Goal: Information Seeking & Learning: Find specific page/section

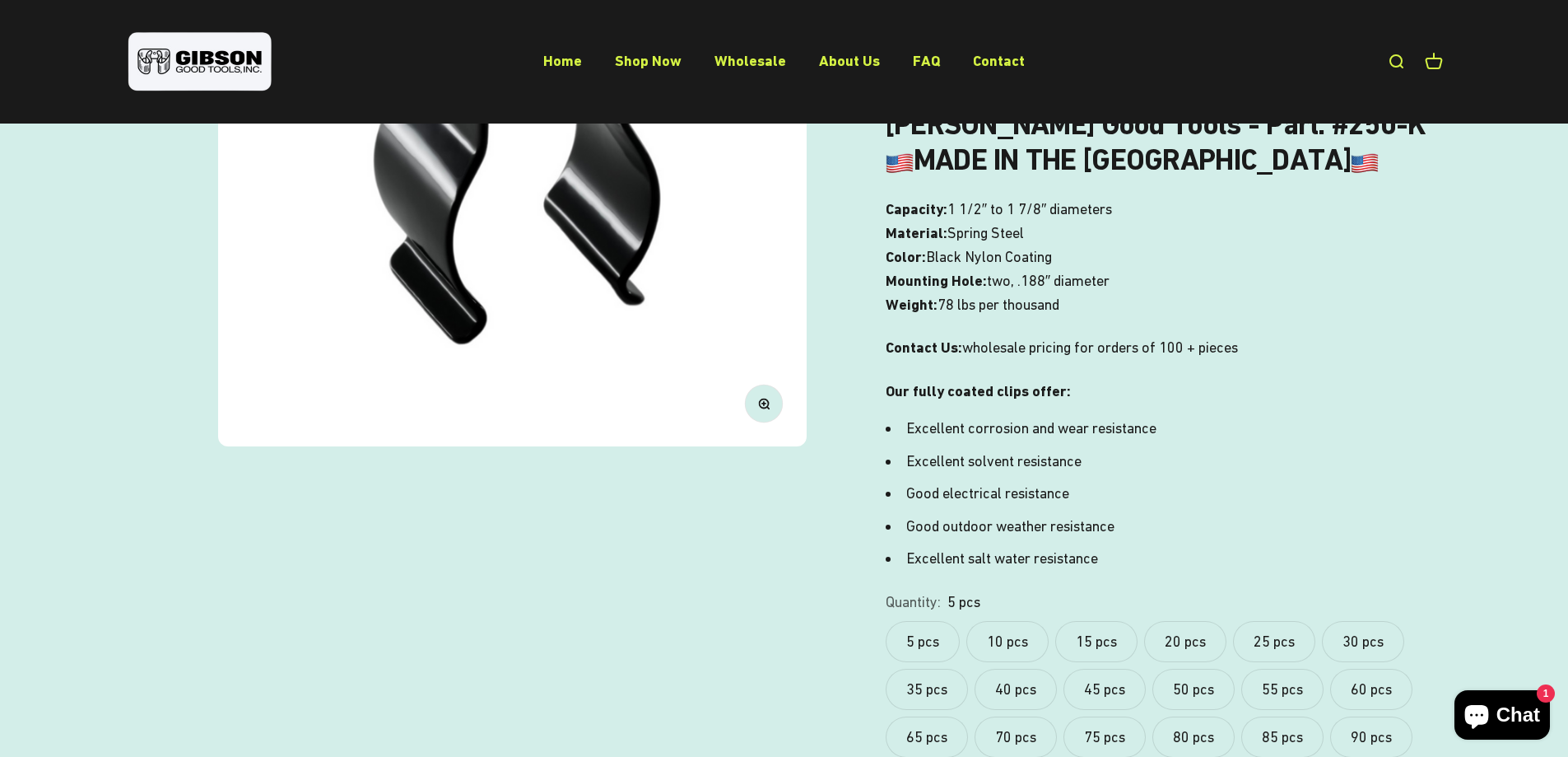
scroll to position [412, 0]
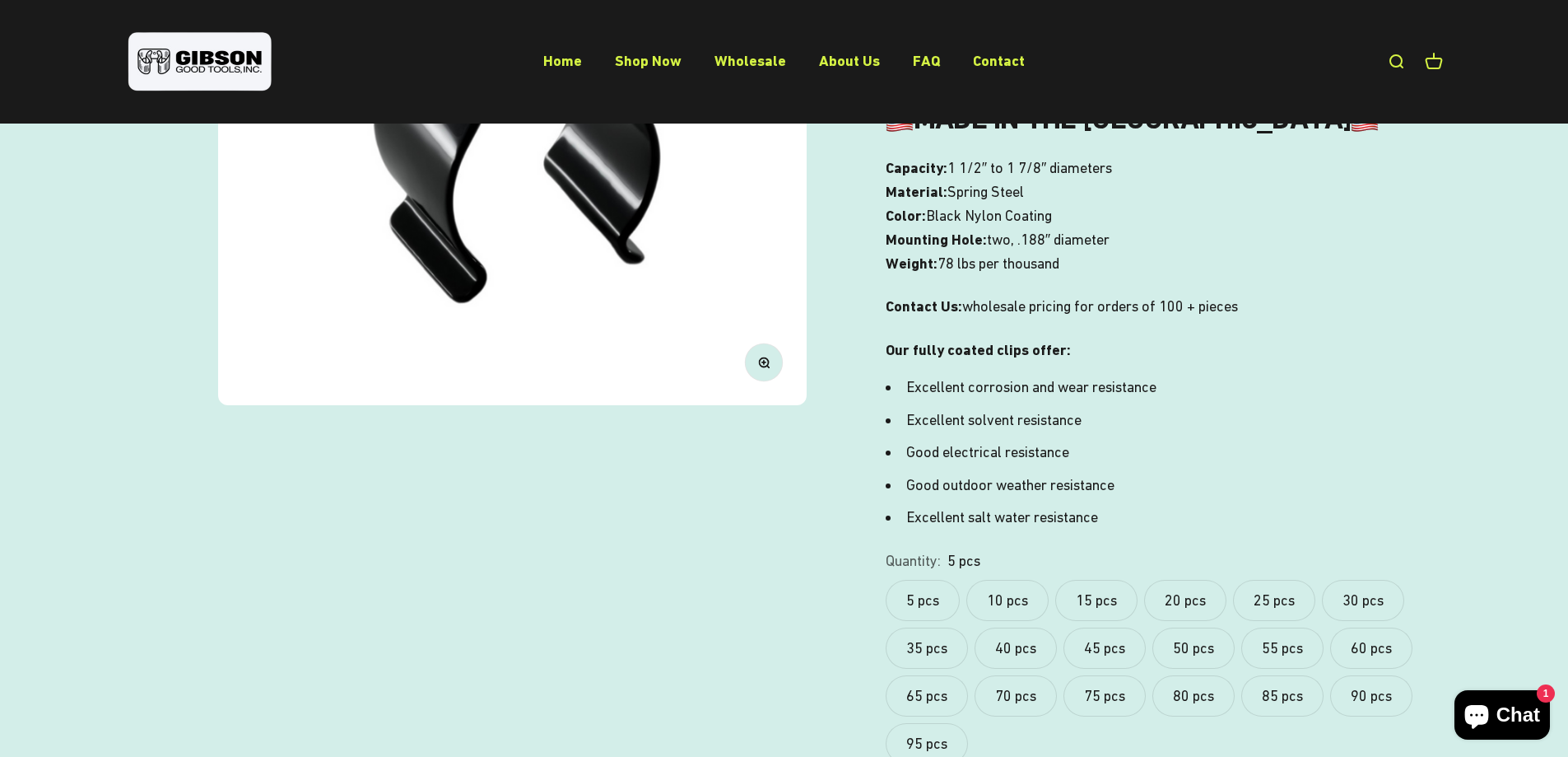
click at [997, 607] on label "10 pcs" at bounding box center [1007, 600] width 83 height 41
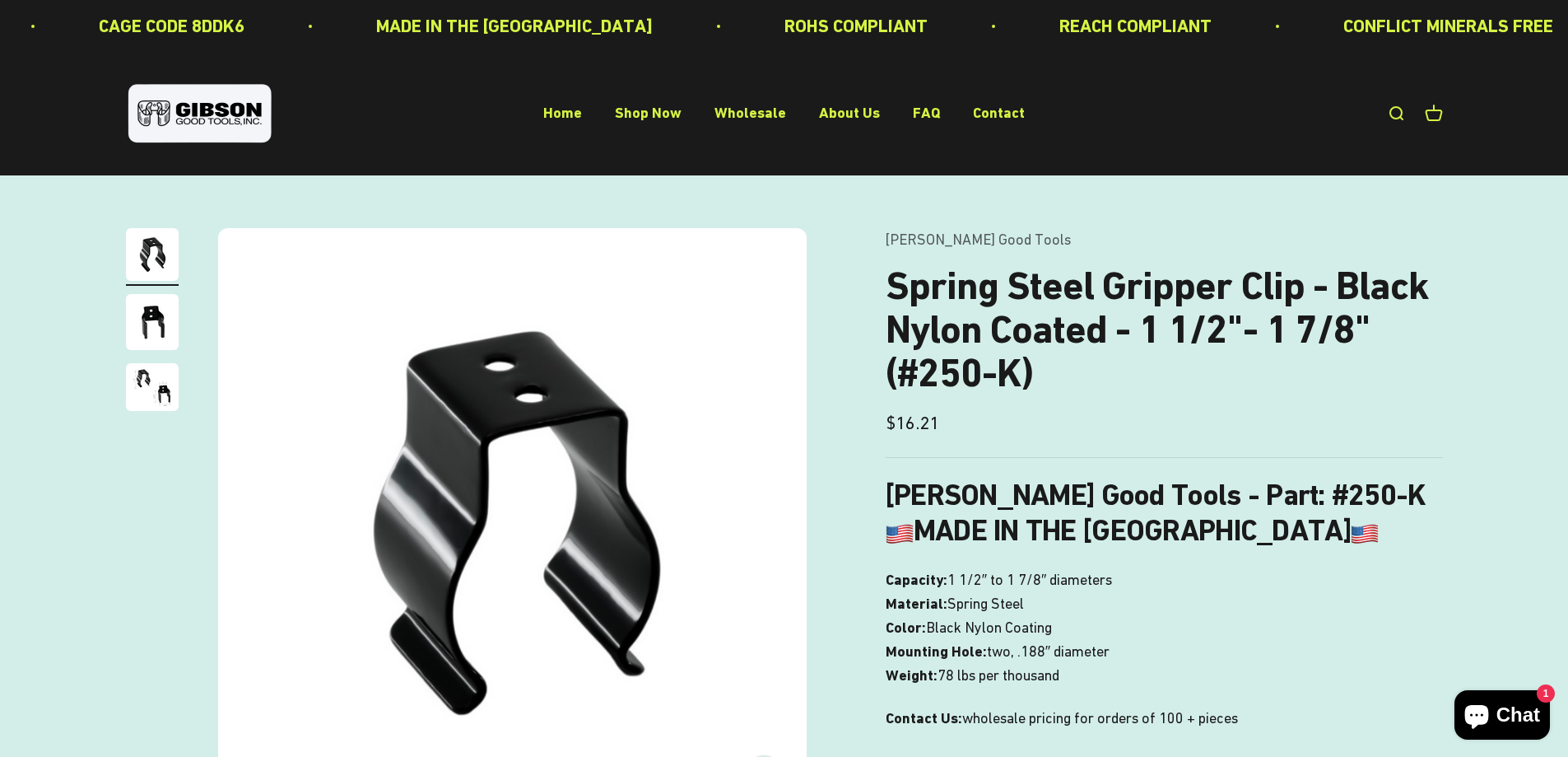
scroll to position [329, 0]
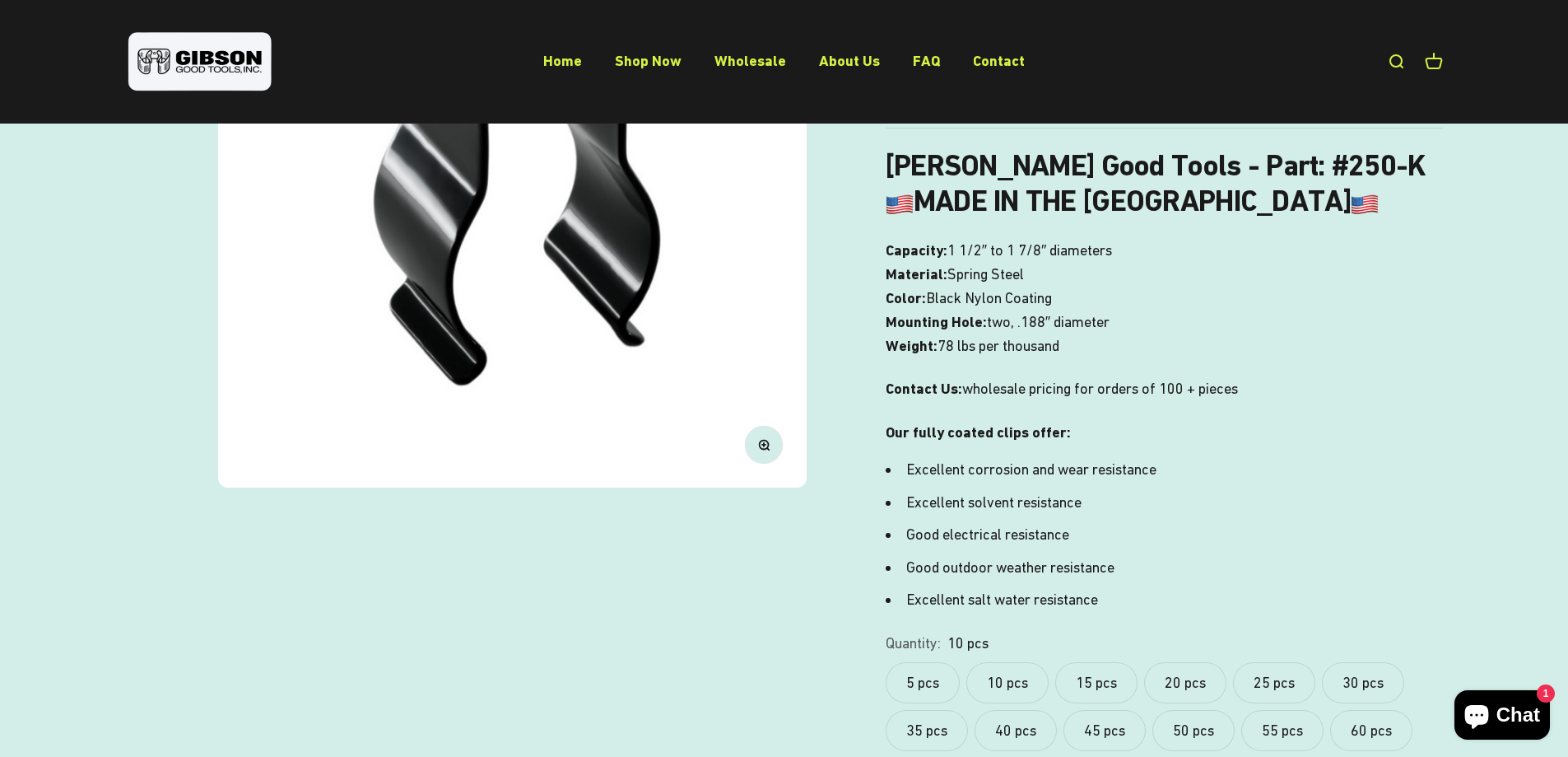
click at [718, 621] on div "Zoom Go to item 1 Go to item 2 Go to item 3 [PERSON_NAME] Good Tools Spring Ste…" at bounding box center [784, 423] width 1317 height 1049
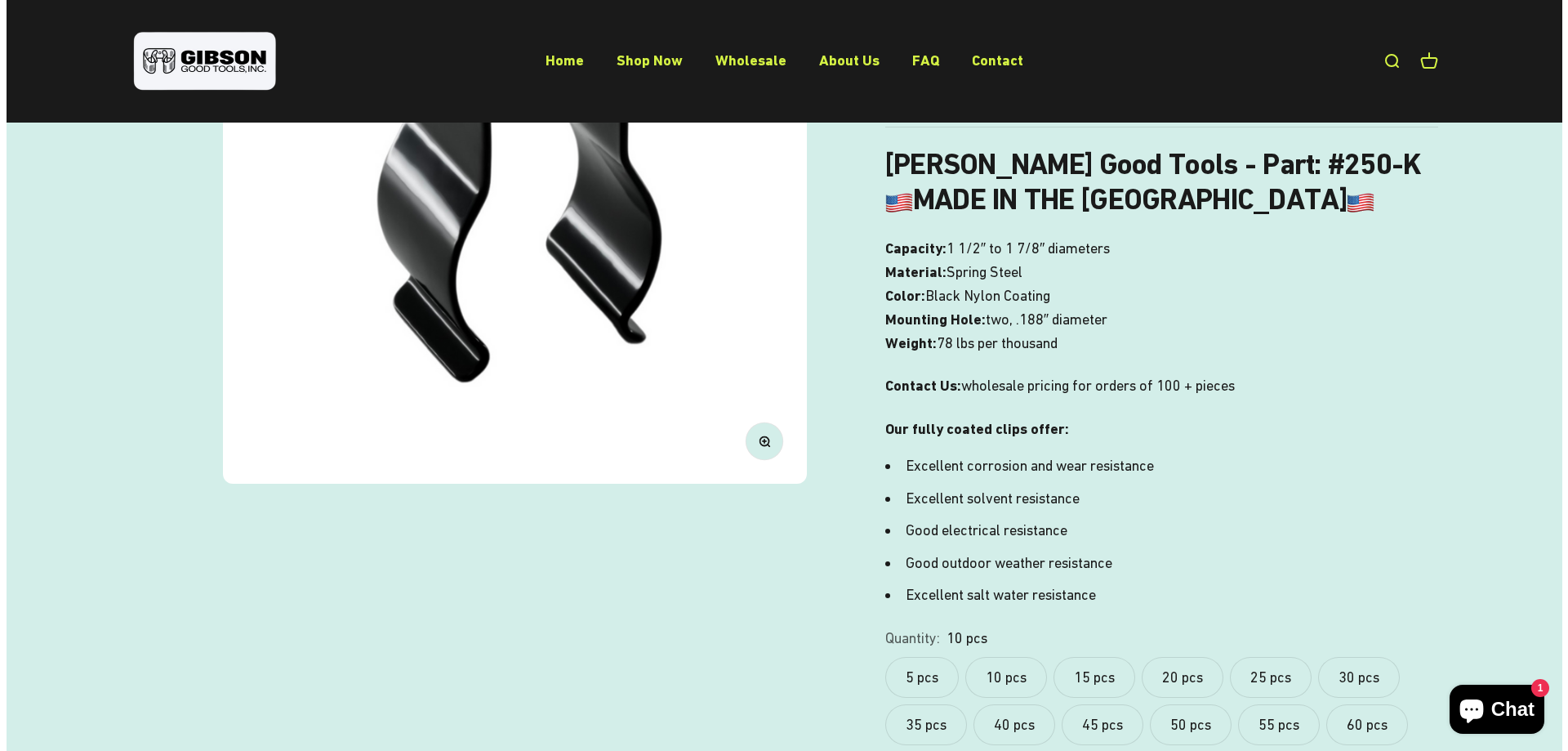
scroll to position [0, 0]
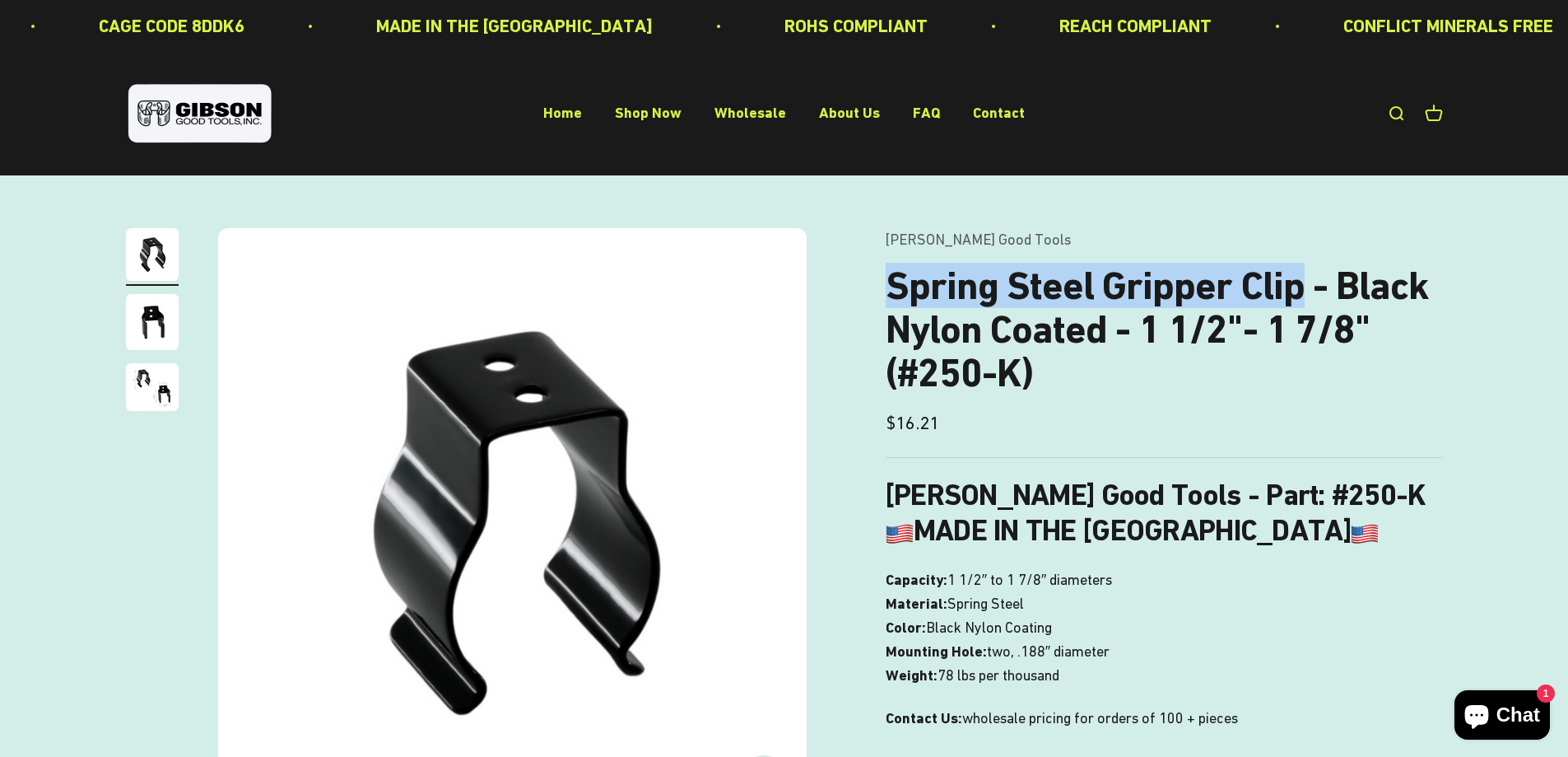
drag, startPoint x: 891, startPoint y: 296, endPoint x: 1297, endPoint y: 292, distance: 406.0
click at [1297, 292] on h1 "Spring Steel Gripper Clip - Black Nylon Coated - 1 1/2"- 1 7/8" (#250-K)" at bounding box center [1164, 329] width 557 height 130
copy h1 "Spring Steel Gripper Clip"
click at [1395, 112] on link "Open search" at bounding box center [1396, 114] width 18 height 18
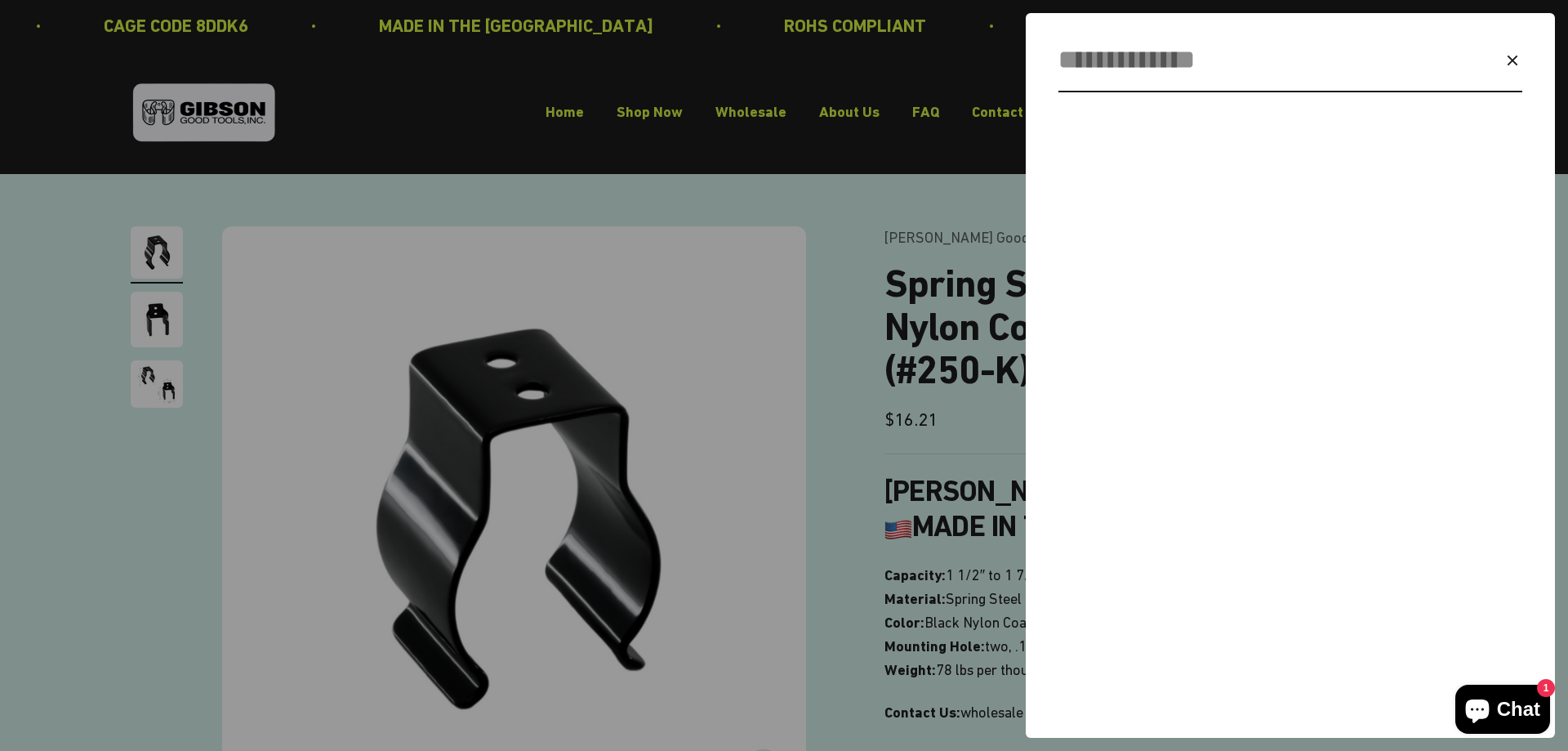
click at [1135, 66] on input "Search" at bounding box center [1251, 60] width 385 height 41
paste input "**********"
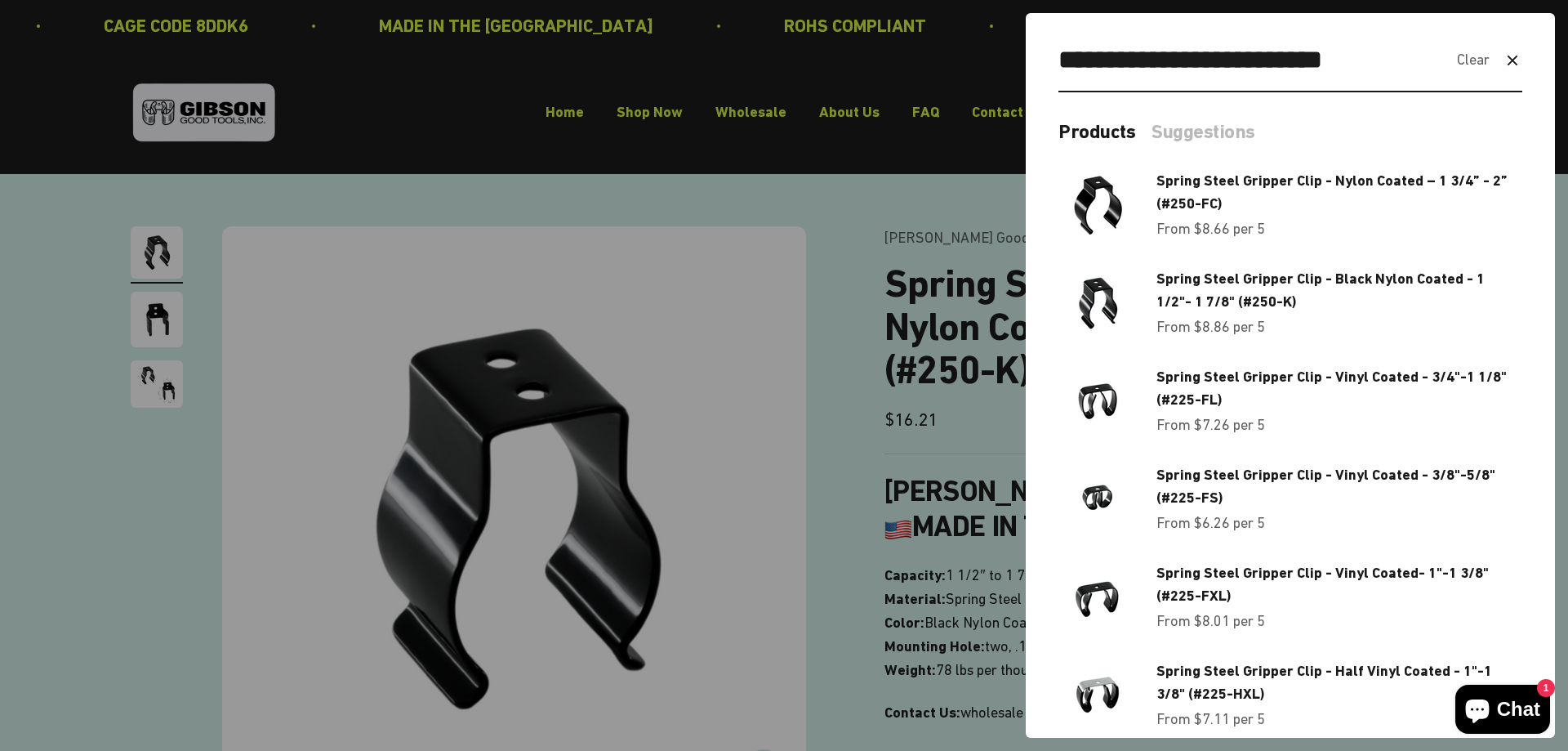
type input "**********"
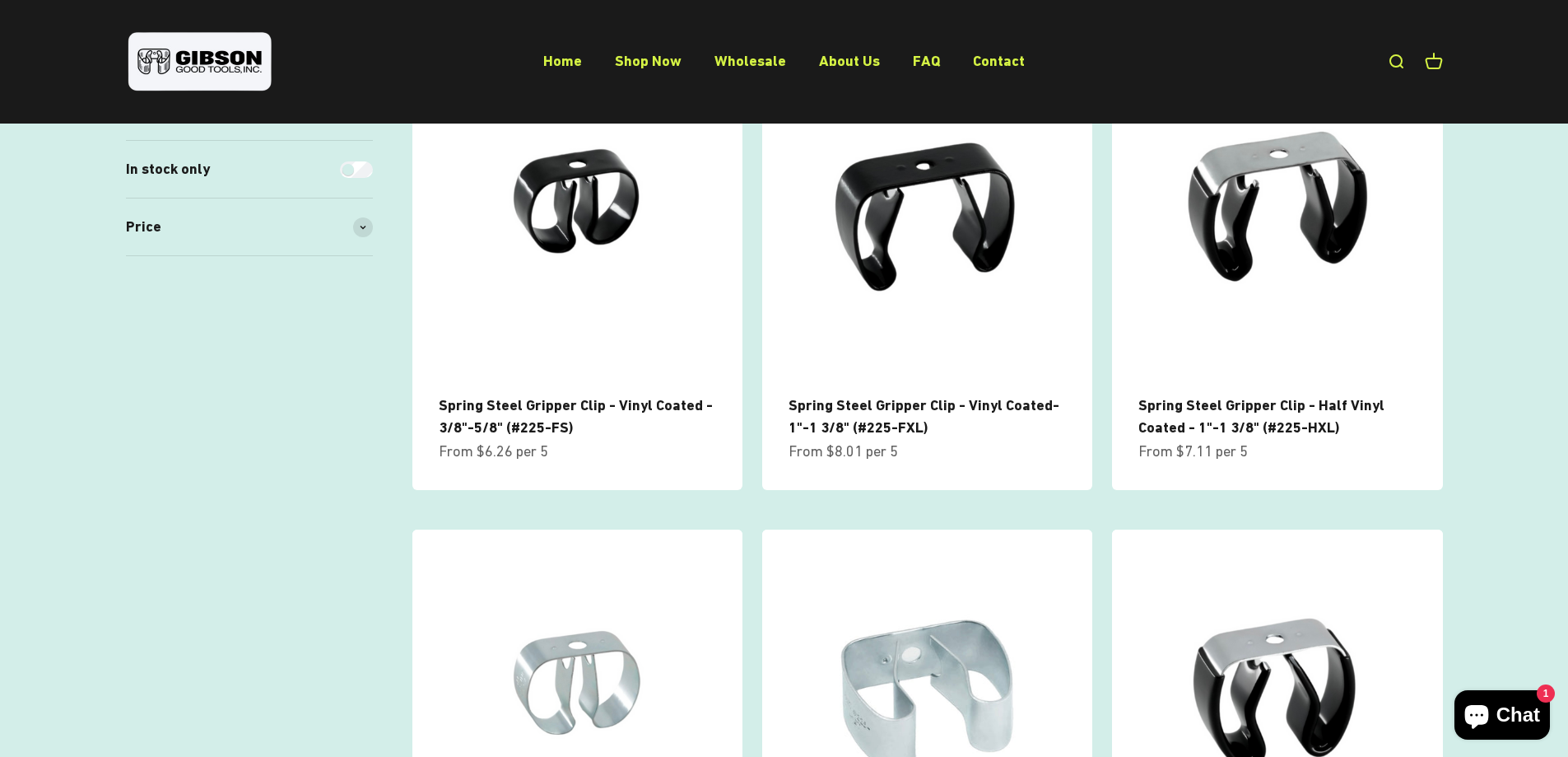
scroll to position [1070, 0]
